Goal: Information Seeking & Learning: Learn about a topic

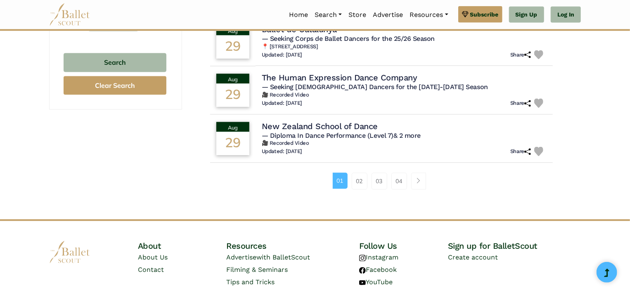
scroll to position [569, 0]
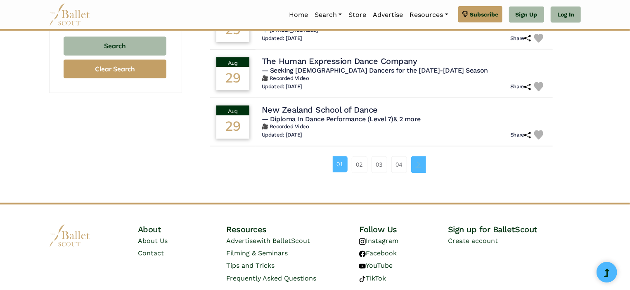
click at [413, 168] on link "Page navigation example" at bounding box center [418, 165] width 15 height 17
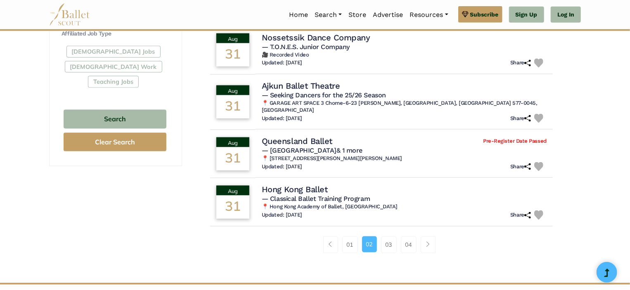
scroll to position [545, 0]
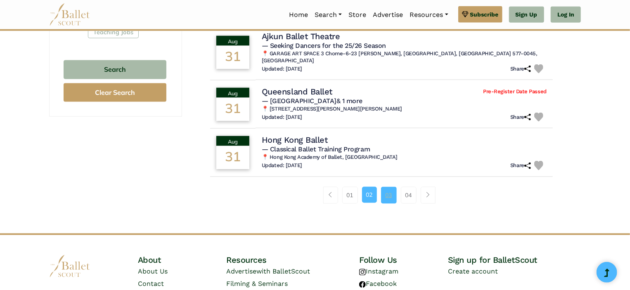
click at [390, 189] on link "03" at bounding box center [389, 195] width 16 height 17
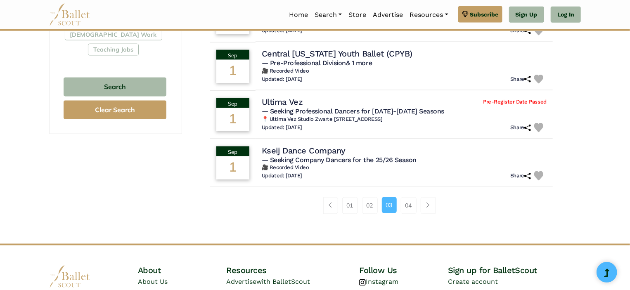
scroll to position [529, 0]
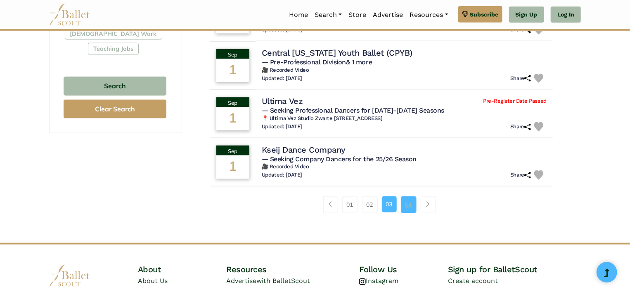
click at [403, 207] on link "04" at bounding box center [409, 205] width 16 height 17
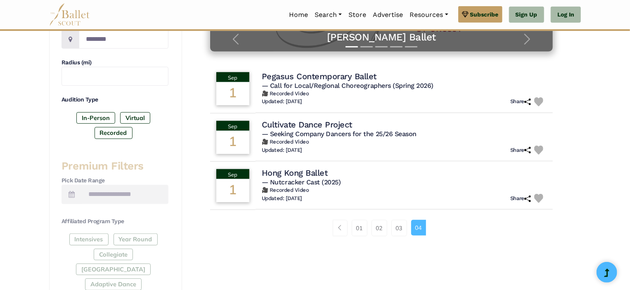
scroll to position [231, 0]
